Goal: Communication & Community: Share content

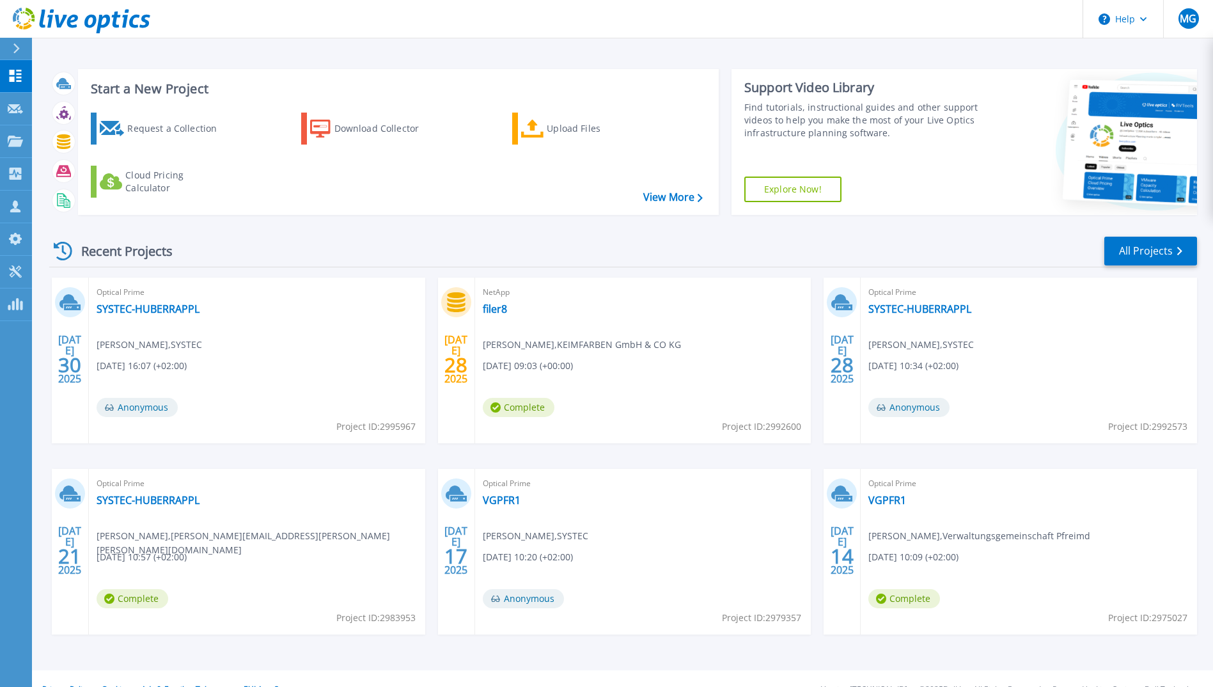
scroll to position [22, 0]
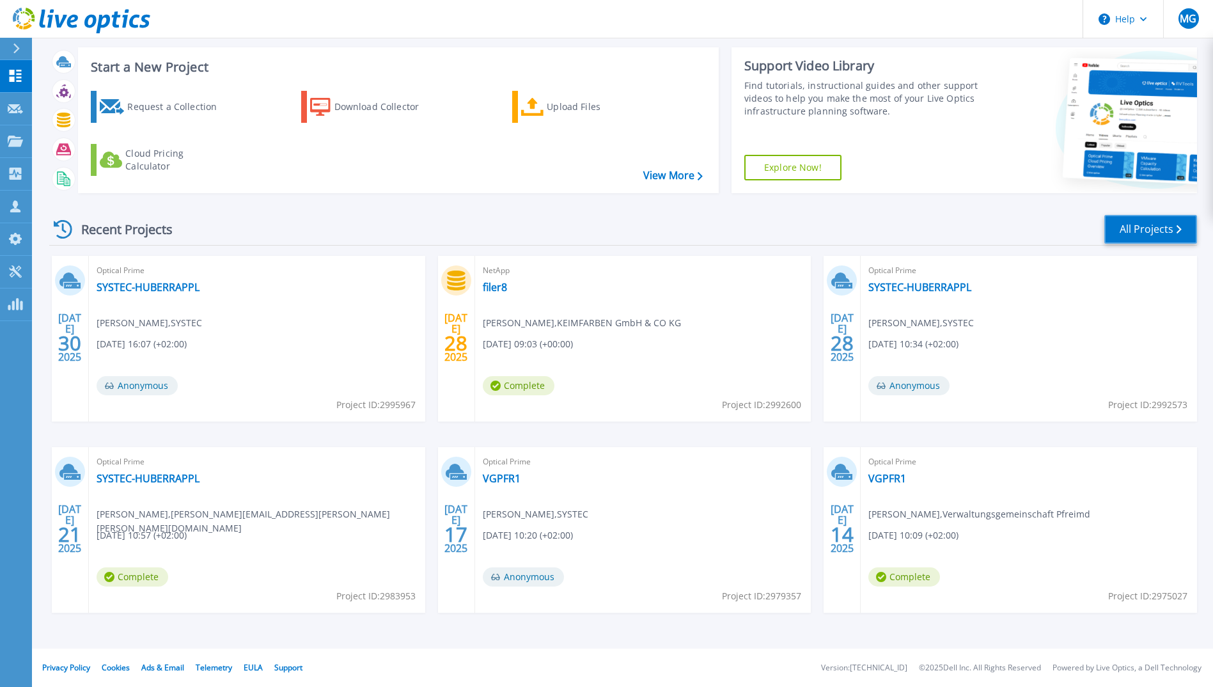
click at [1143, 227] on link "All Projects" at bounding box center [1150, 229] width 93 height 29
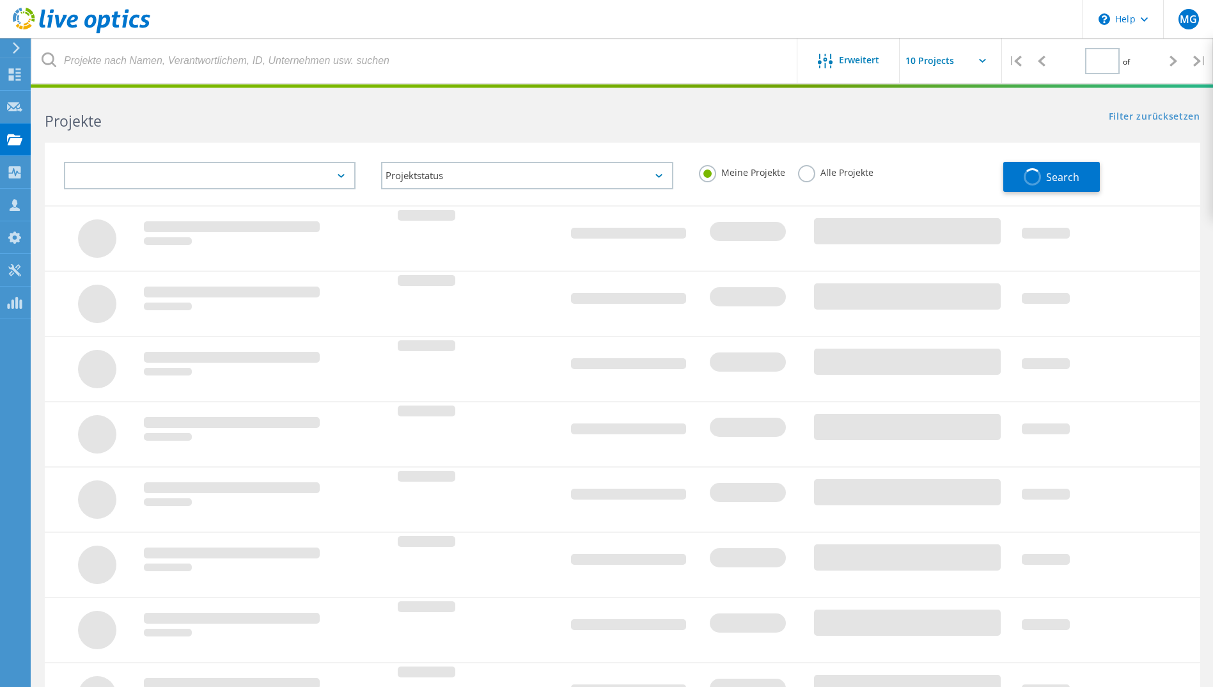
type input "1"
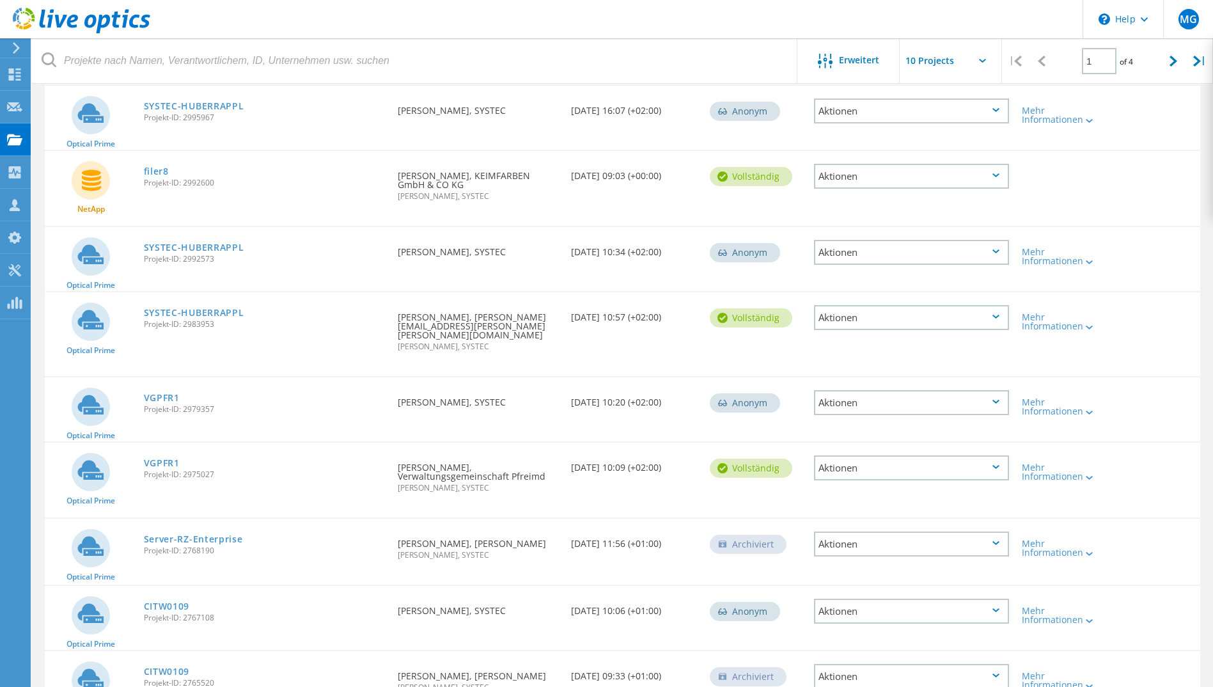
scroll to position [288, 0]
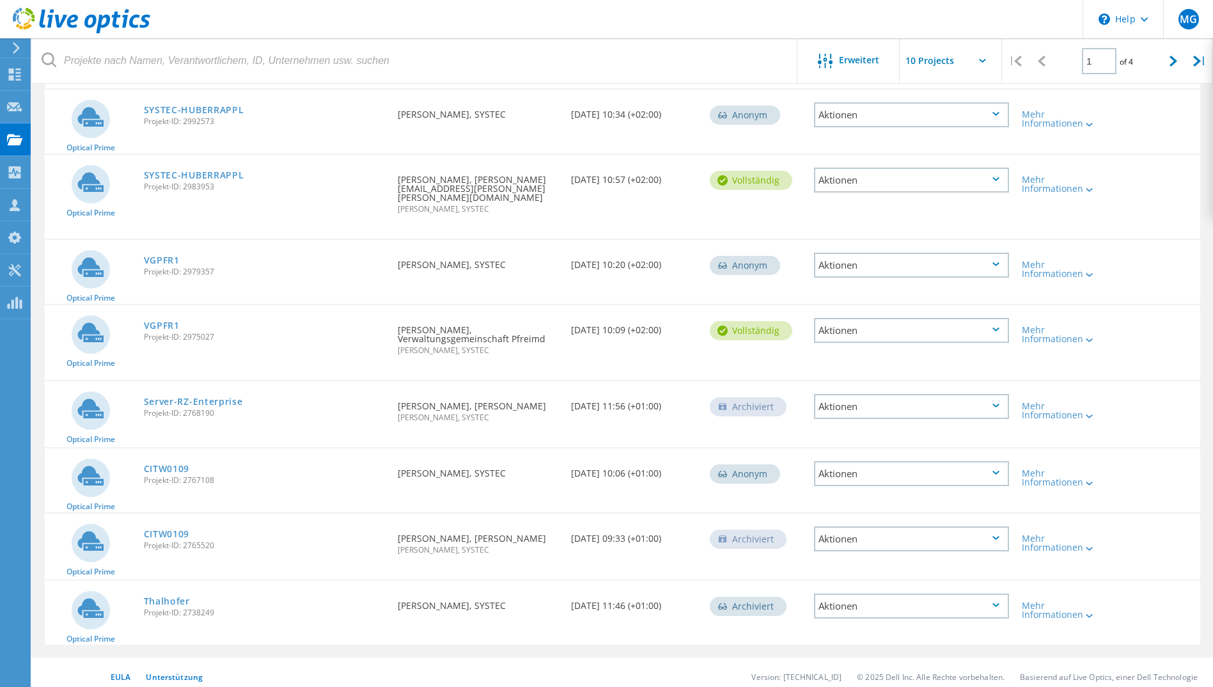
click at [228, 397] on link "Server-RZ-Enterprise" at bounding box center [193, 401] width 99 height 9
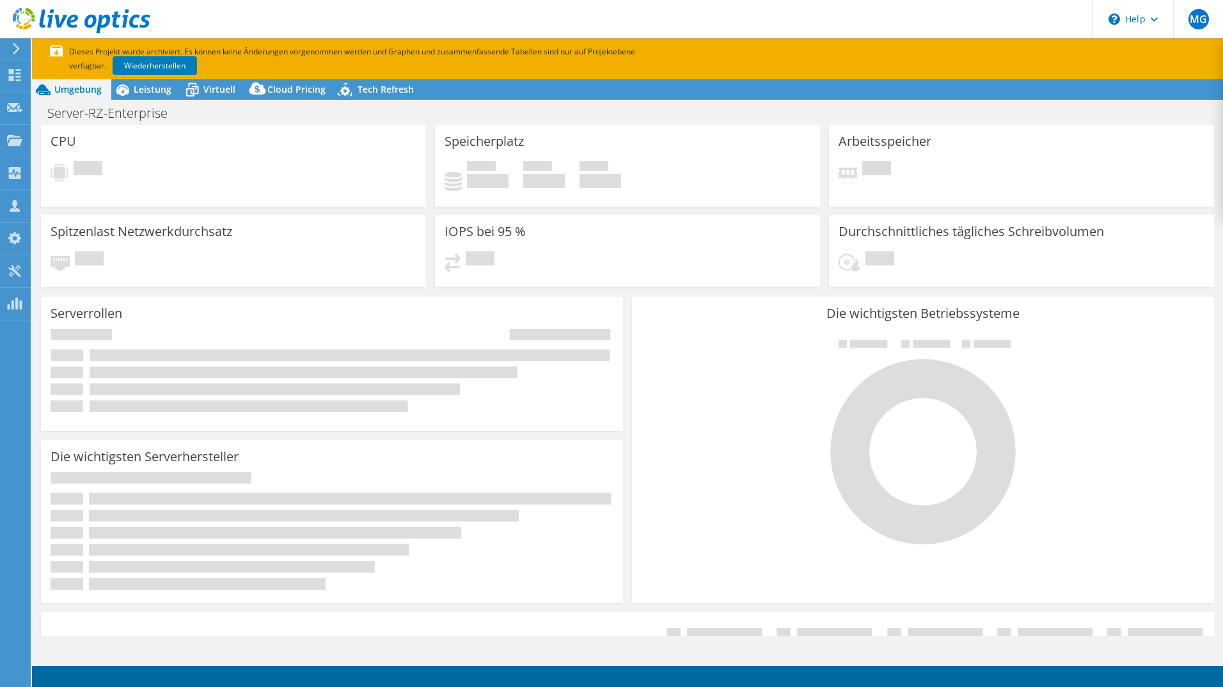
select select "USD"
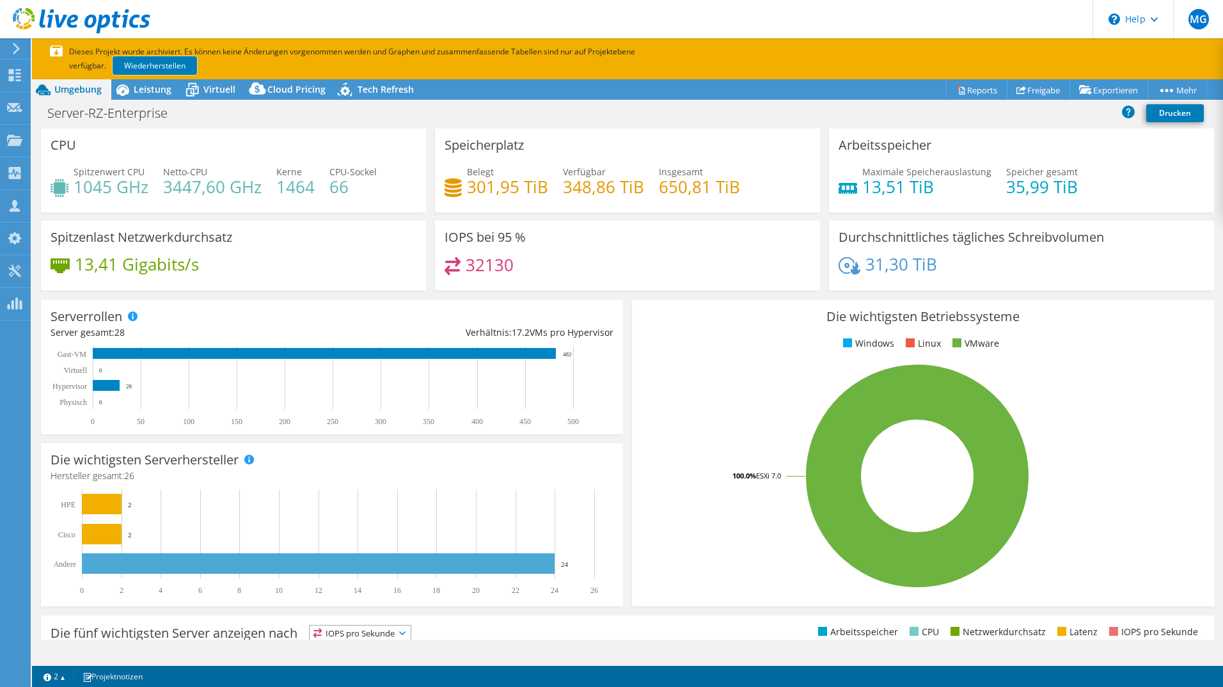
click at [165, 72] on link "Wiederherstellen" at bounding box center [155, 65] width 84 height 19
click at [1039, 90] on link "Freigabe" at bounding box center [1038, 90] width 63 height 20
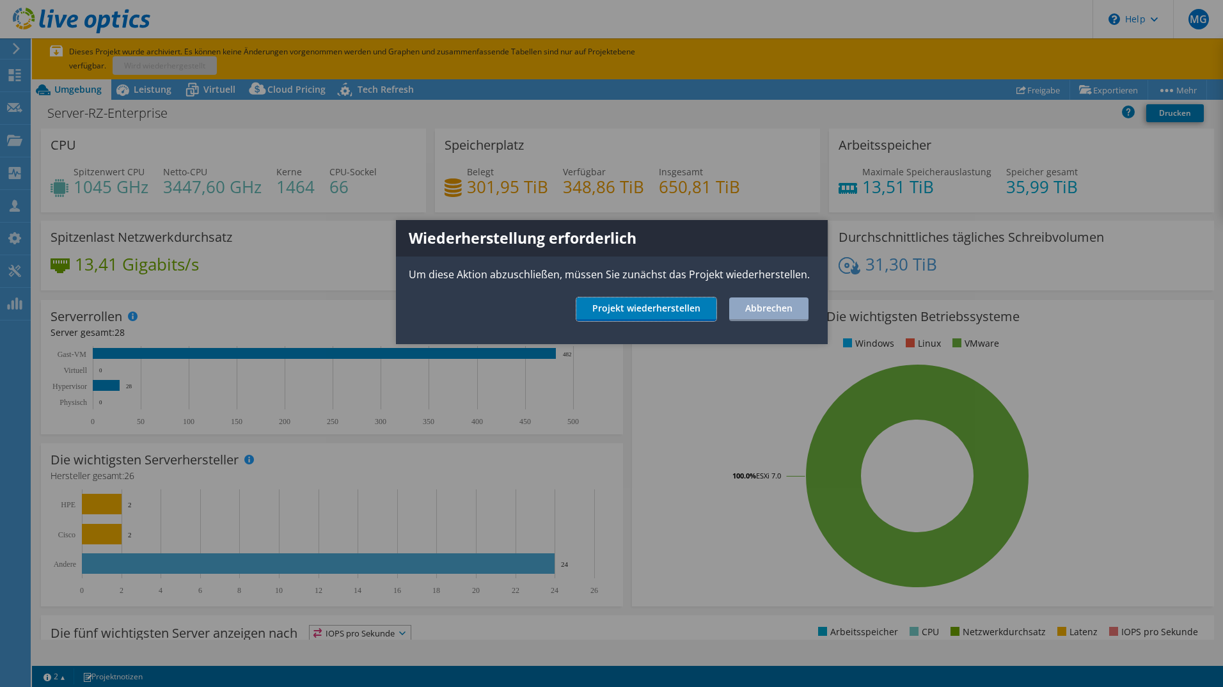
click at [636, 304] on link "Projekt wiederherstellen" at bounding box center [646, 309] width 140 height 24
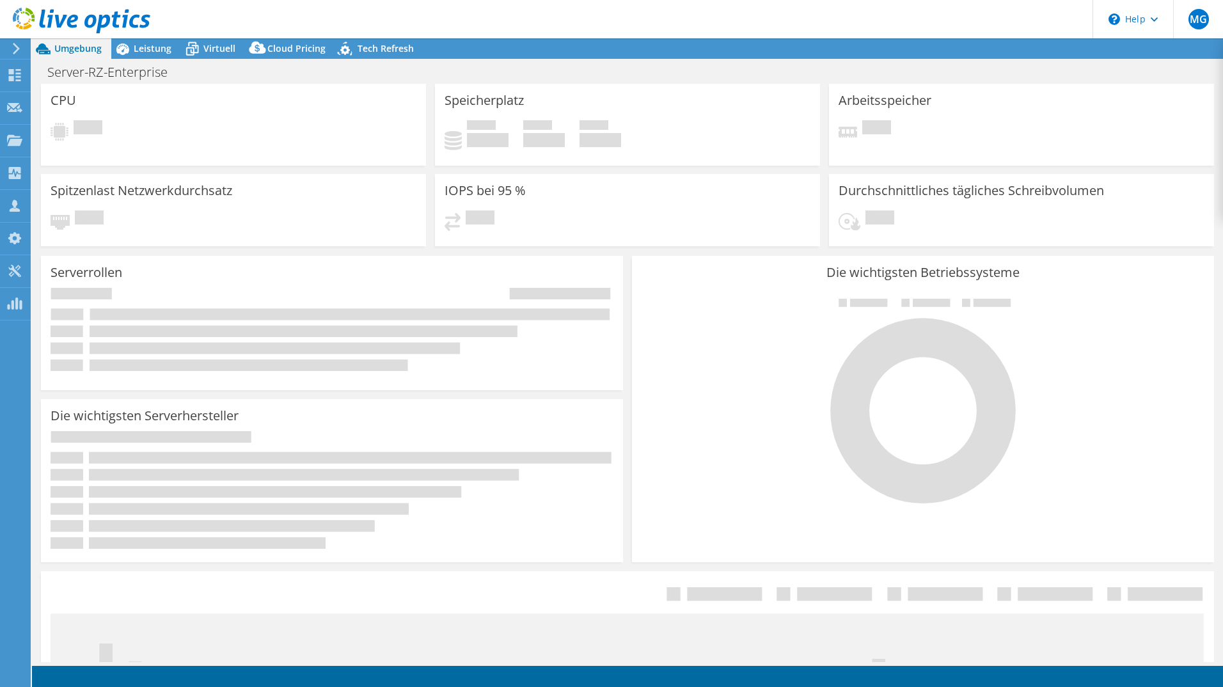
select select "USD"
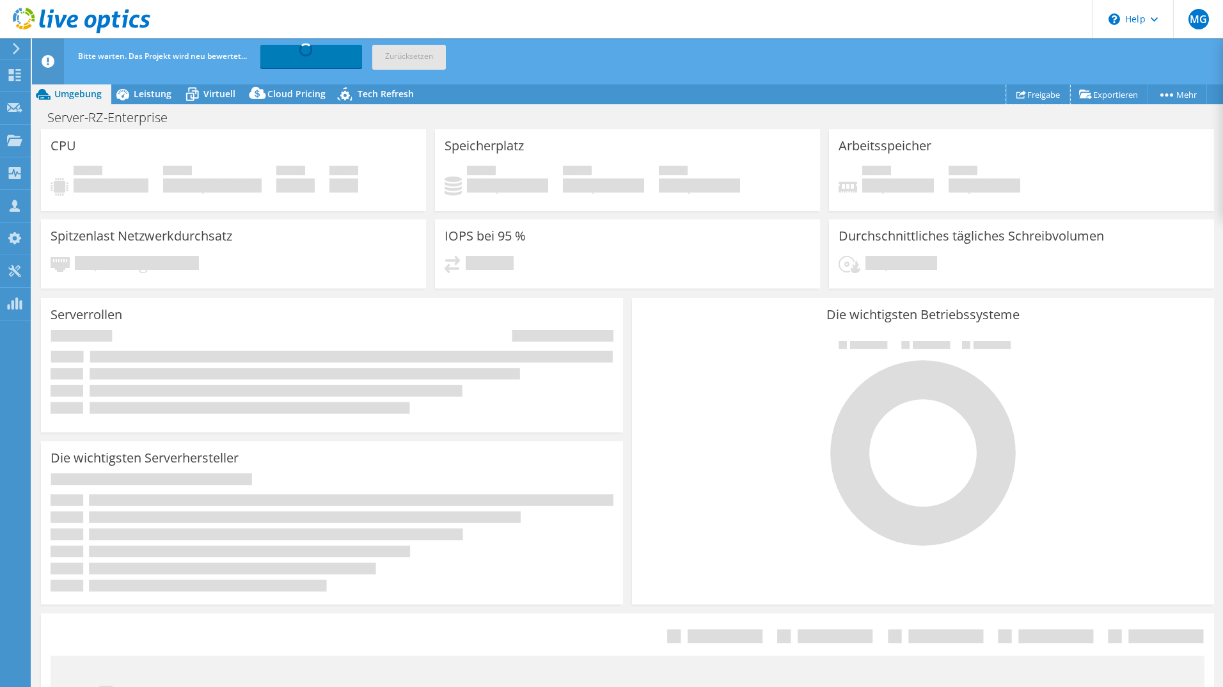
click at [1024, 98] on link "Freigabe" at bounding box center [1038, 94] width 64 height 20
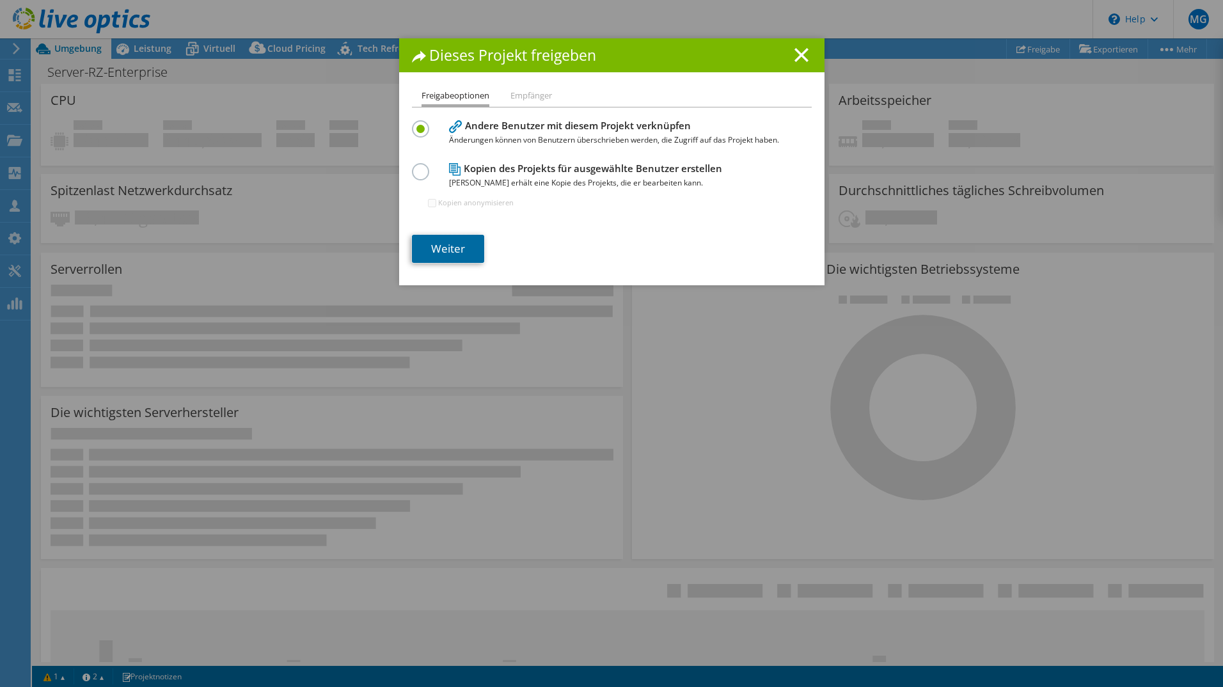
click at [454, 246] on link "Weiter" at bounding box center [448, 249] width 72 height 28
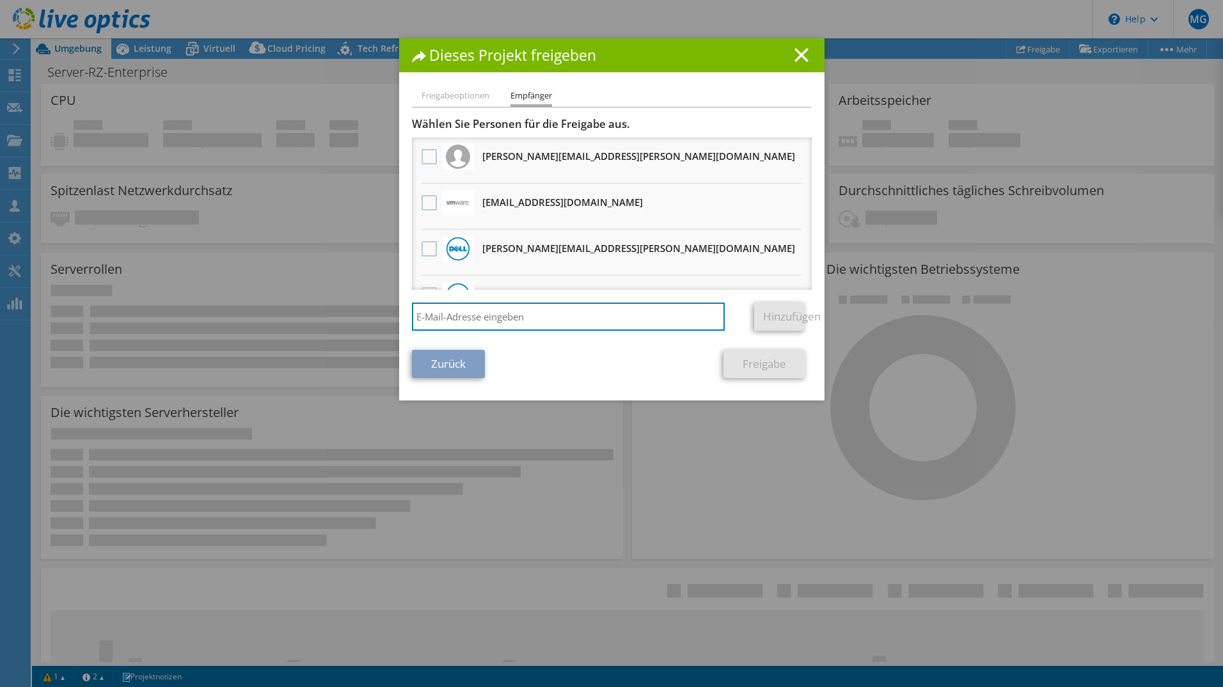
click at [483, 320] on input "search" at bounding box center [568, 316] width 313 height 28
type input "t"
click at [485, 312] on input "search" at bounding box center [568, 316] width 313 height 28
paste input "tobias.hoch@dell.com"
type input "tobias.hoch@dell.com"
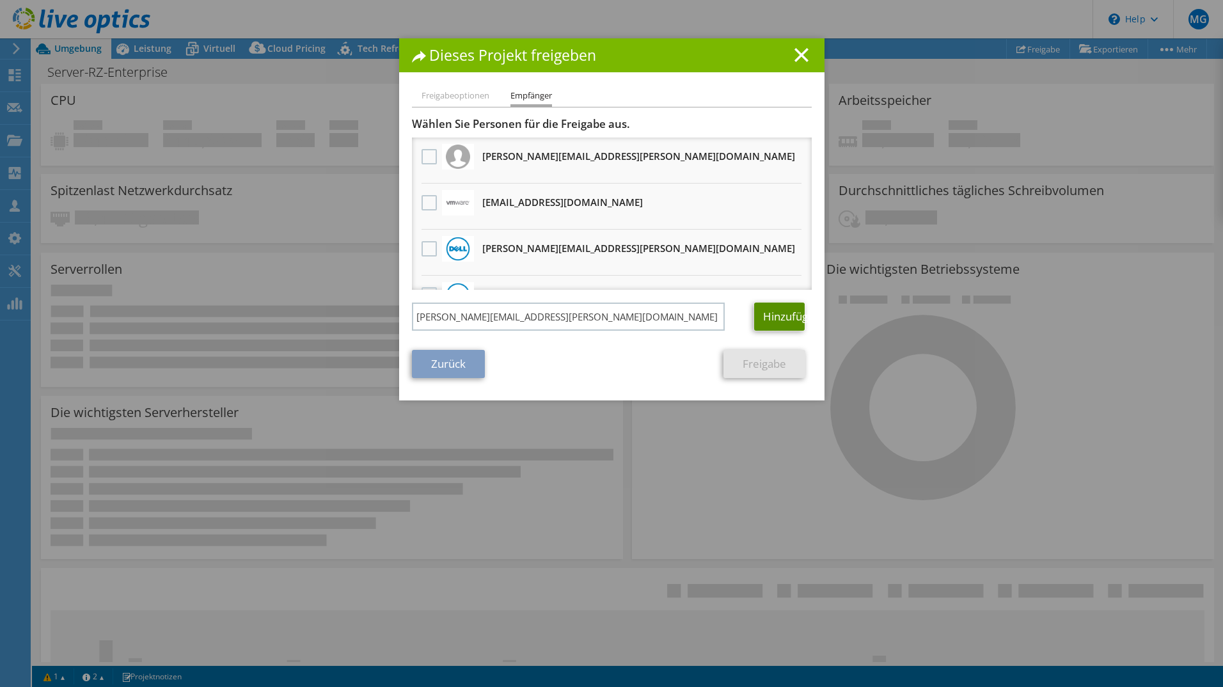
click at [785, 307] on link "Hinzufügen" at bounding box center [779, 316] width 51 height 28
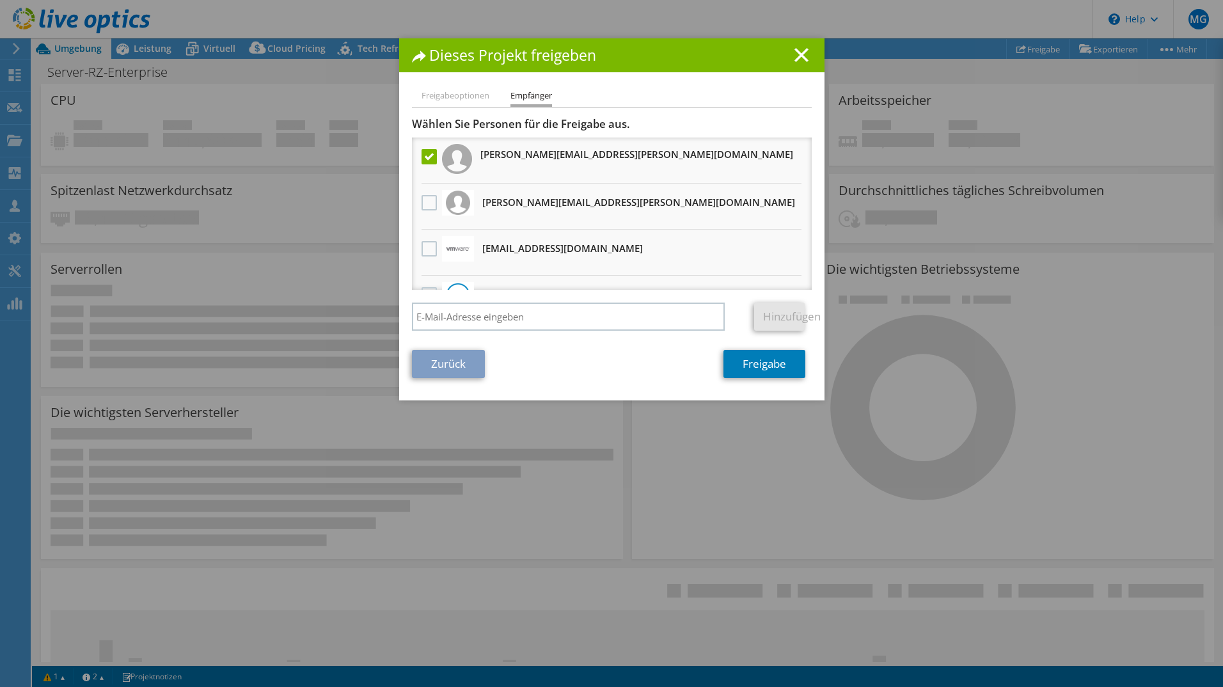
click at [423, 154] on label at bounding box center [430, 156] width 19 height 15
click at [0, 0] on input "checkbox" at bounding box center [0, 0] width 0 height 0
click at [423, 154] on label at bounding box center [430, 156] width 19 height 15
click at [0, 0] on input "checkbox" at bounding box center [0, 0] width 0 height 0
click at [781, 366] on link "Freigabe" at bounding box center [764, 364] width 82 height 28
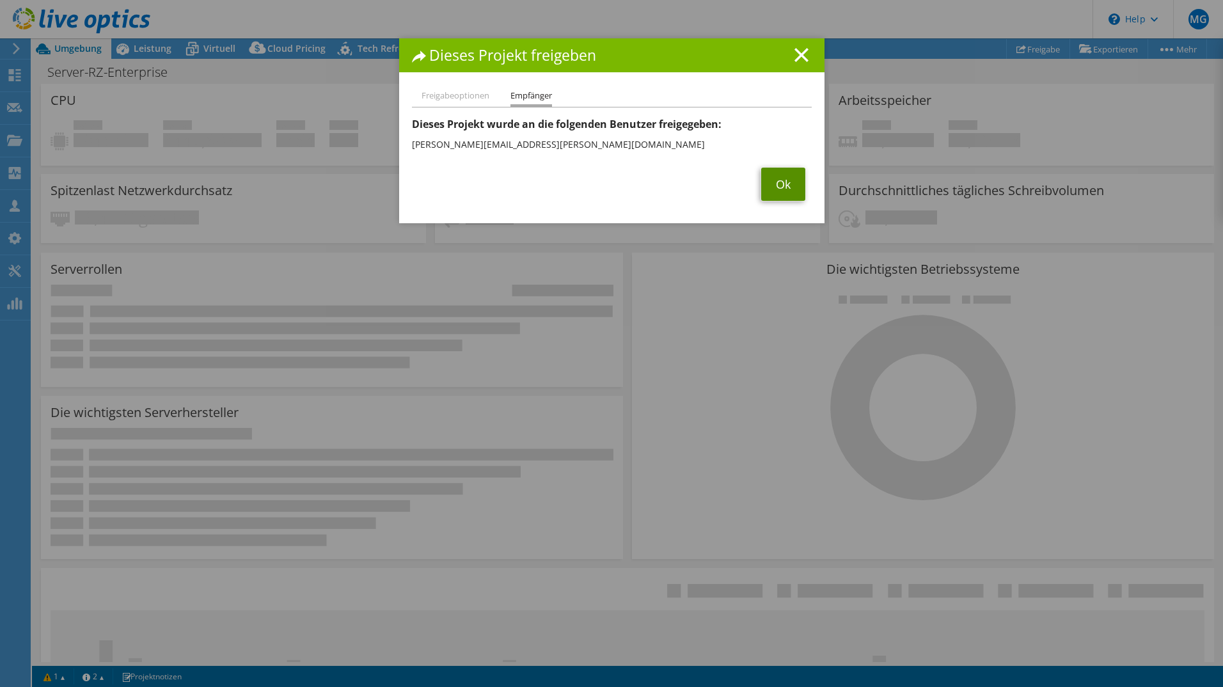
click at [780, 187] on link "Ok" at bounding box center [783, 184] width 44 height 33
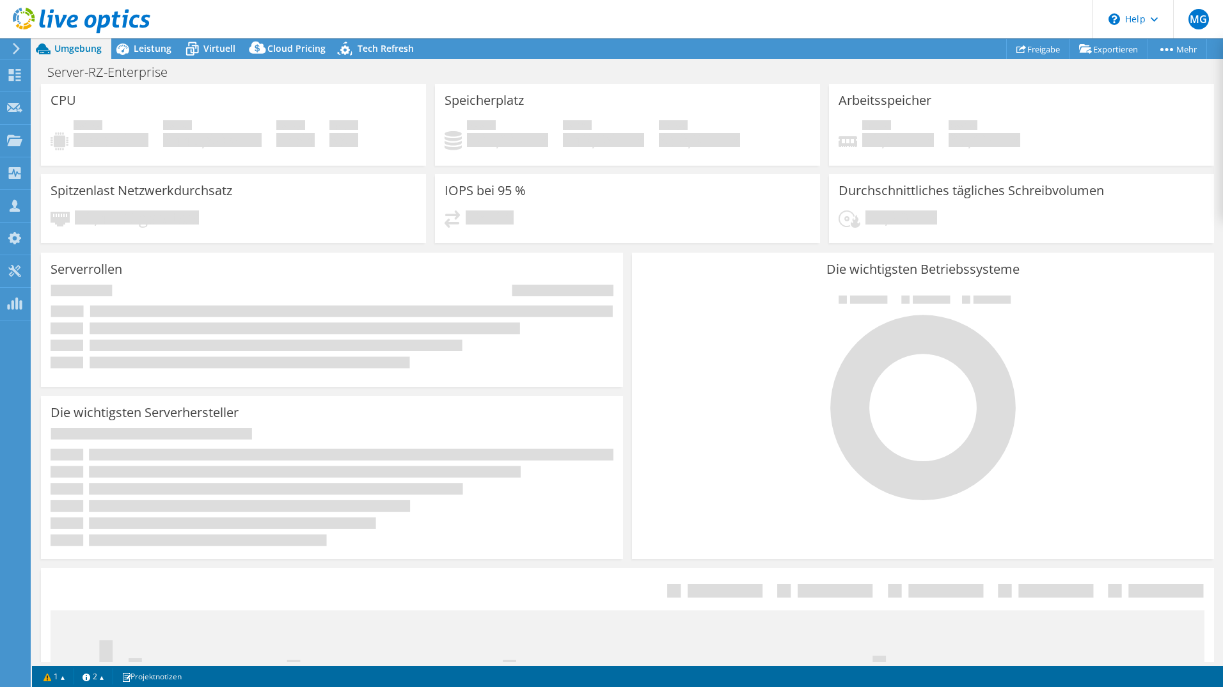
click at [1200, 23] on span "MG" at bounding box center [1198, 19] width 20 height 20
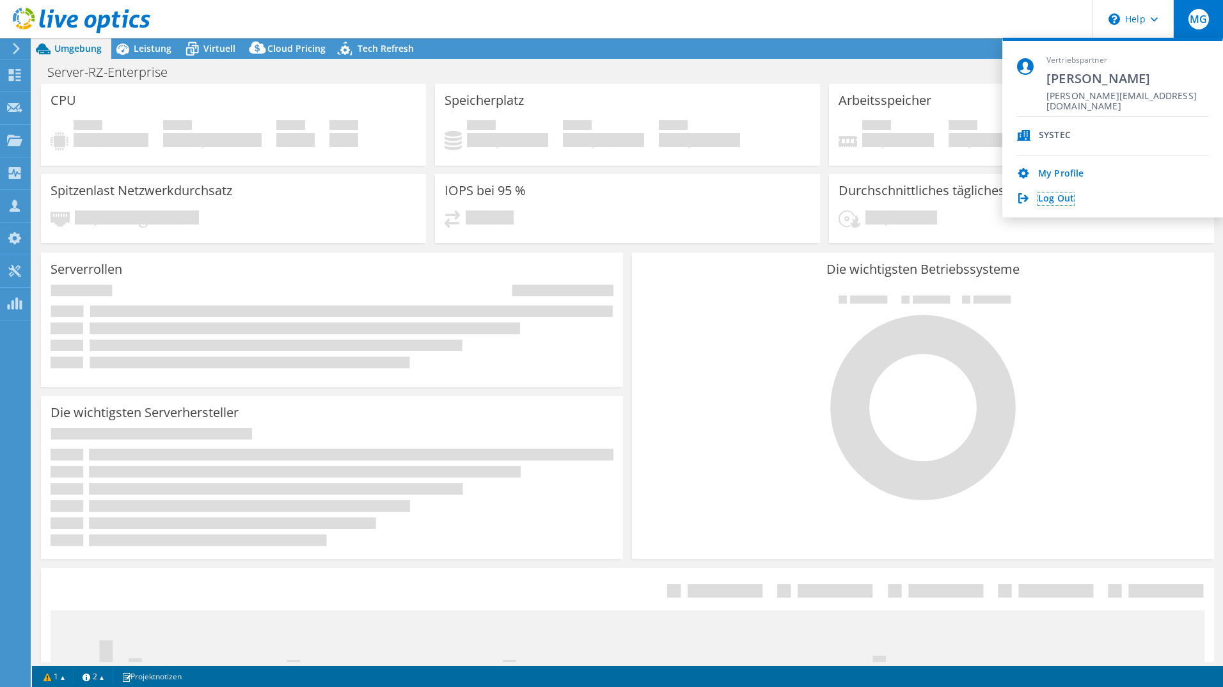
click at [1067, 197] on link "Log Out" at bounding box center [1056, 199] width 36 height 12
